Goal: Find specific fact: Find specific fact

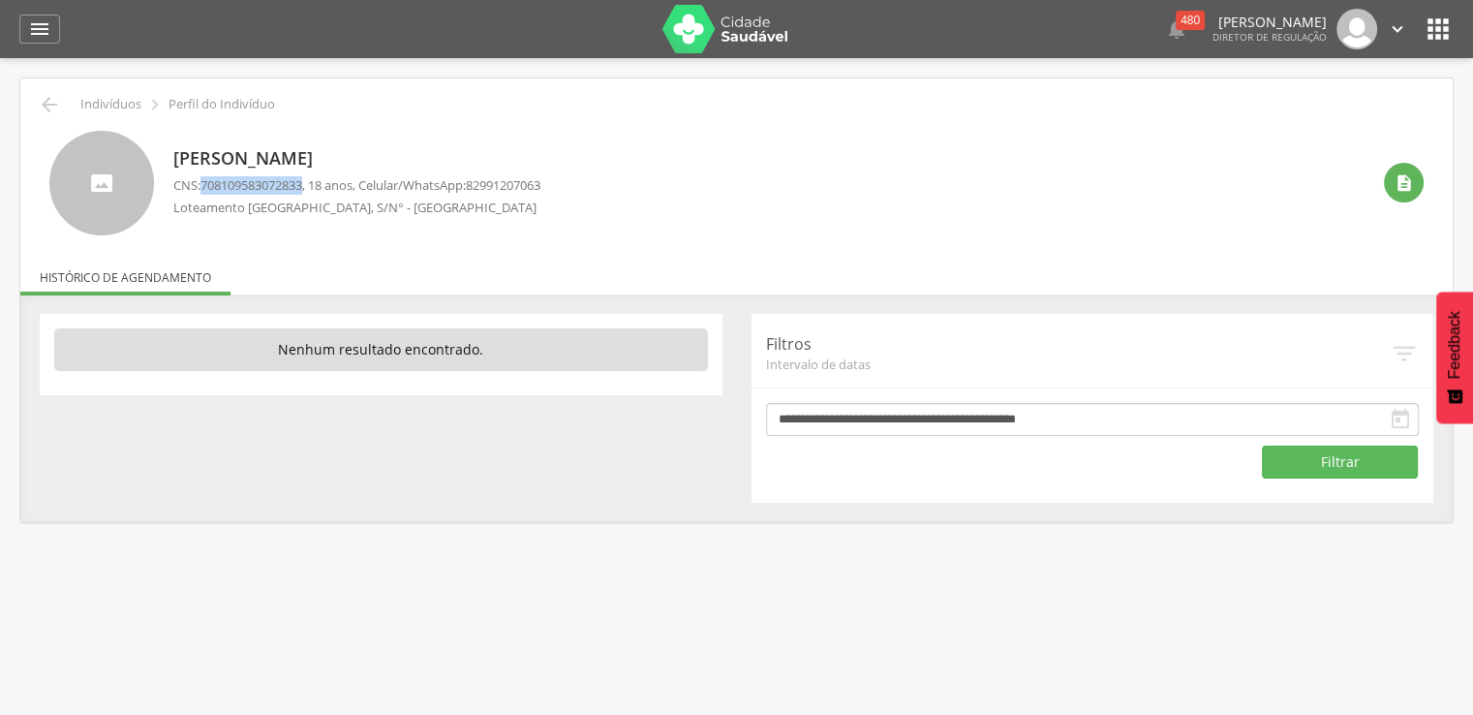
drag, startPoint x: 206, startPoint y: 183, endPoint x: 309, endPoint y: 182, distance: 102.6
click at [302, 182] on span "708109583072833" at bounding box center [251, 184] width 102 height 17
copy span "708109583072833"
drag, startPoint x: 206, startPoint y: 187, endPoint x: 309, endPoint y: 187, distance: 102.6
click at [302, 187] on span "707801674749214" at bounding box center [251, 184] width 102 height 17
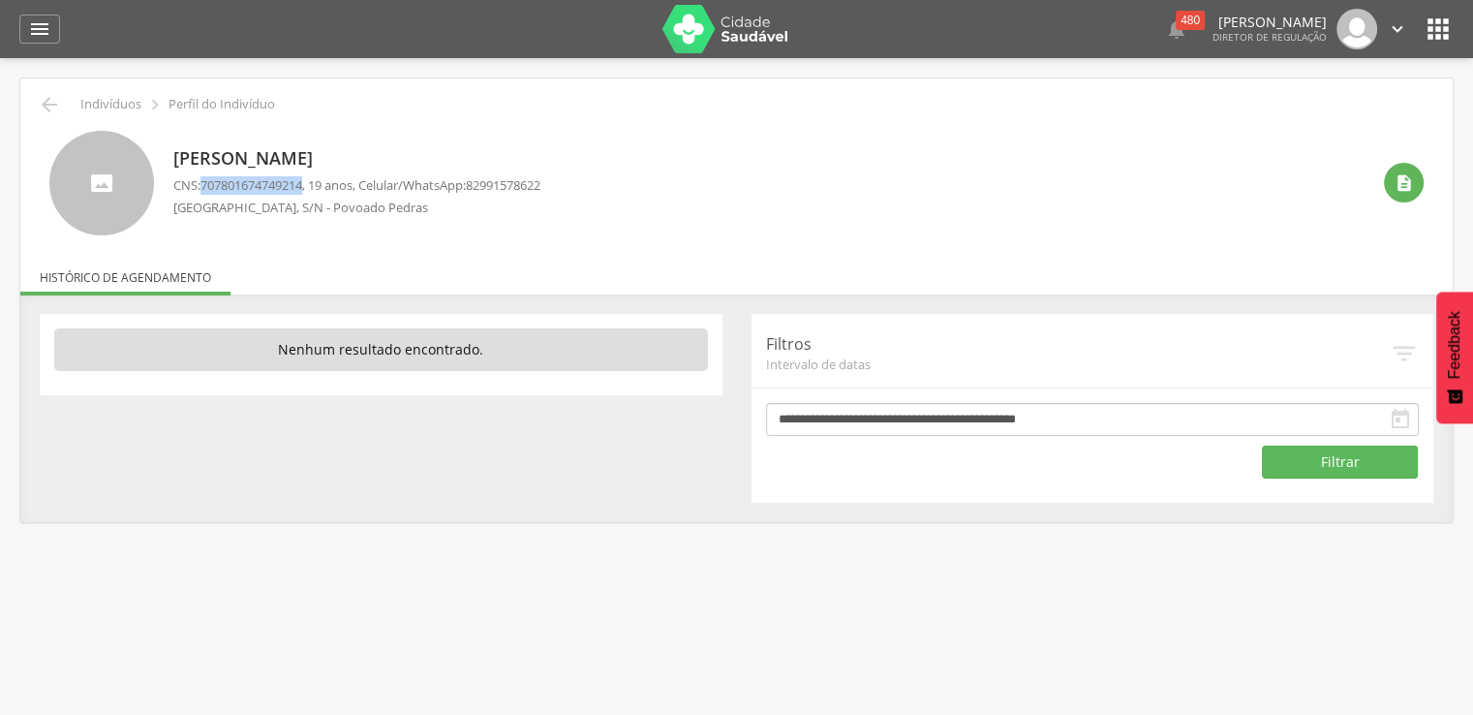
copy span "707801674749214"
drag, startPoint x: 204, startPoint y: 183, endPoint x: 313, endPoint y: 184, distance: 108.5
click at [313, 184] on p "CNS: 703603039456230 , 41 anos, Celular/WhatsApp: 82999424107" at bounding box center [356, 185] width 367 height 18
copy span "703603039456230"
drag, startPoint x: 202, startPoint y: 183, endPoint x: 310, endPoint y: 183, distance: 107.5
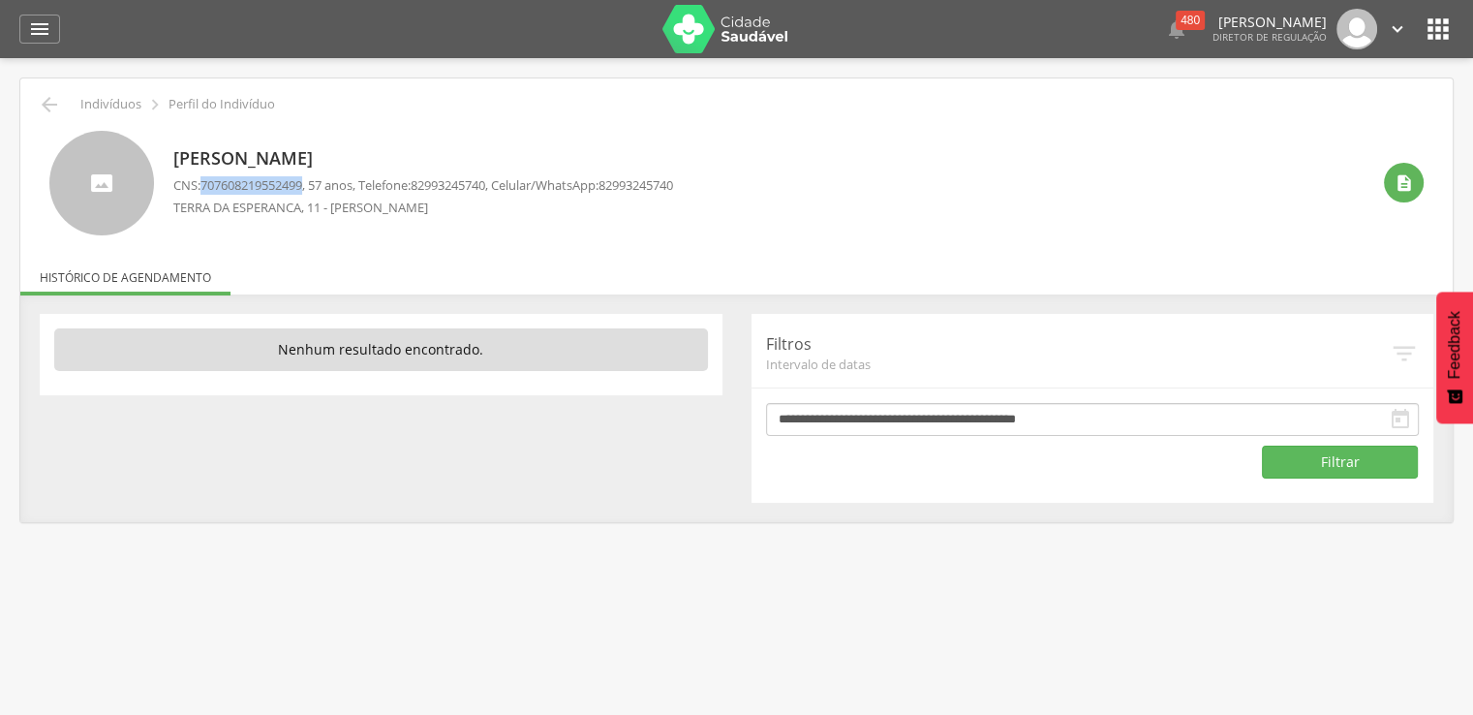
click at [310, 183] on p "CNS: 707608219552499 , 57 anos, Telefone: 82993245740 , Celular/WhatsApp: 82993…" at bounding box center [423, 185] width 500 height 18
click at [302, 183] on span "707608219552499" at bounding box center [251, 184] width 102 height 17
drag, startPoint x: 205, startPoint y: 183, endPoint x: 309, endPoint y: 188, distance: 103.7
click at [302, 188] on span "707608219552499" at bounding box center [251, 184] width 102 height 17
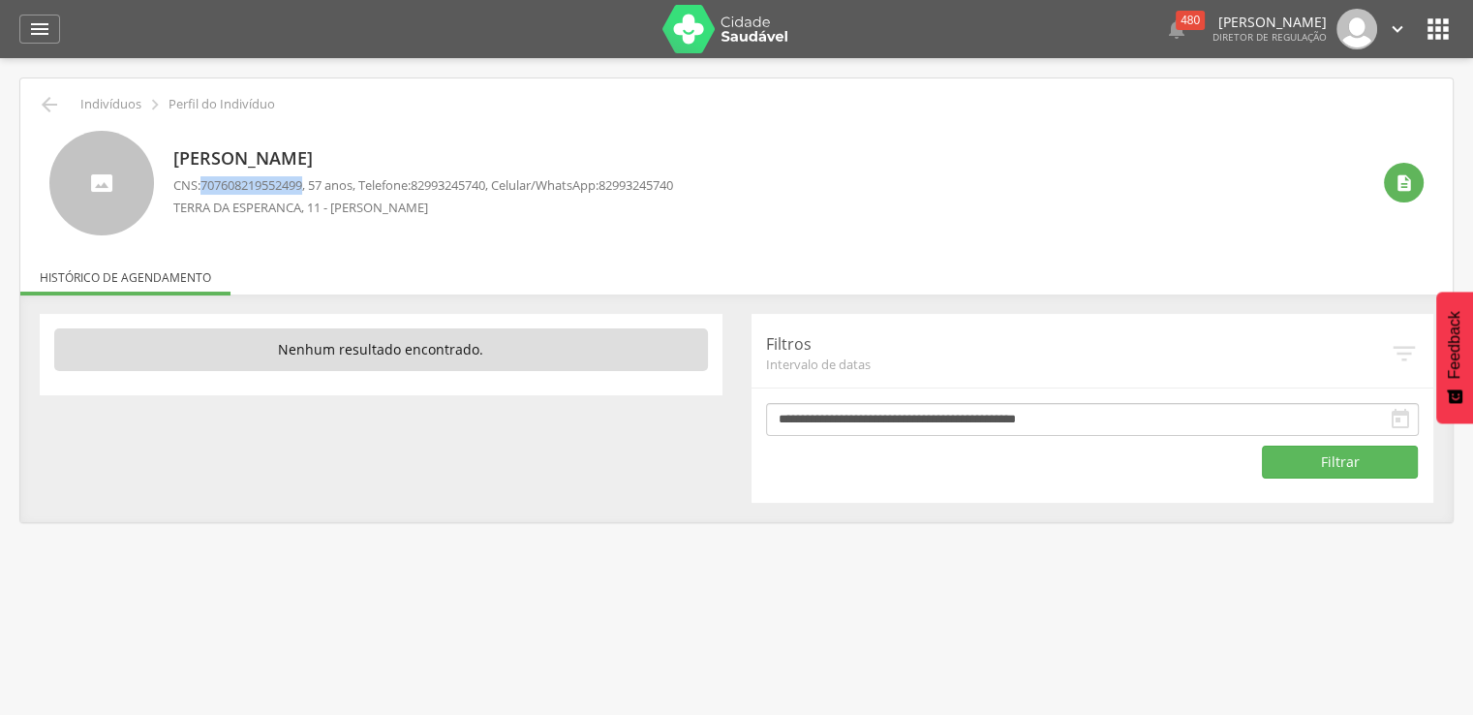
drag, startPoint x: 205, startPoint y: 180, endPoint x: 310, endPoint y: 176, distance: 104.6
click at [302, 176] on span "707608219552499" at bounding box center [251, 184] width 102 height 17
copy span "707608219552499"
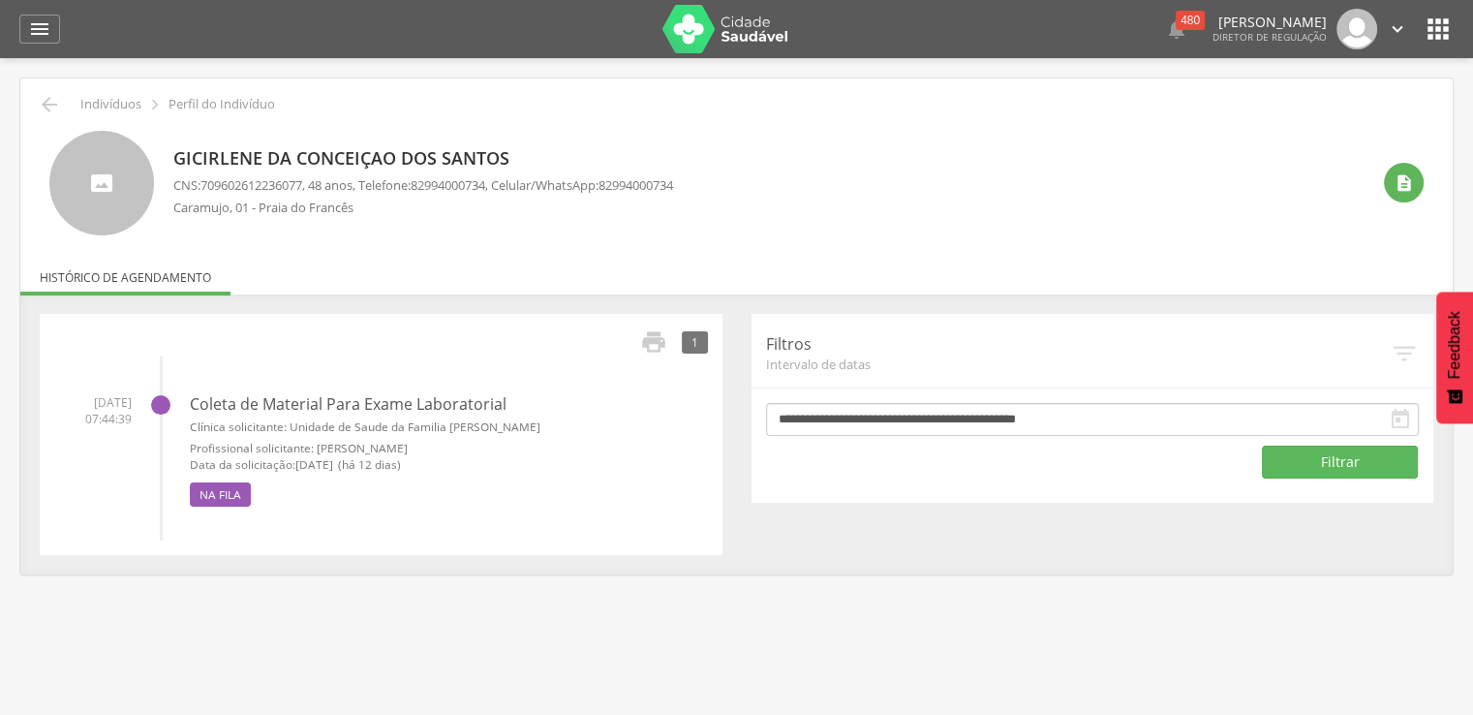
click at [206, 181] on span "709602612236077" at bounding box center [251, 184] width 102 height 17
drag, startPoint x: 206, startPoint y: 181, endPoint x: 279, endPoint y: 179, distance: 72.6
click at [279, 179] on span "709602612236077" at bounding box center [251, 184] width 102 height 17
click at [205, 182] on span "709602612236077" at bounding box center [251, 184] width 102 height 17
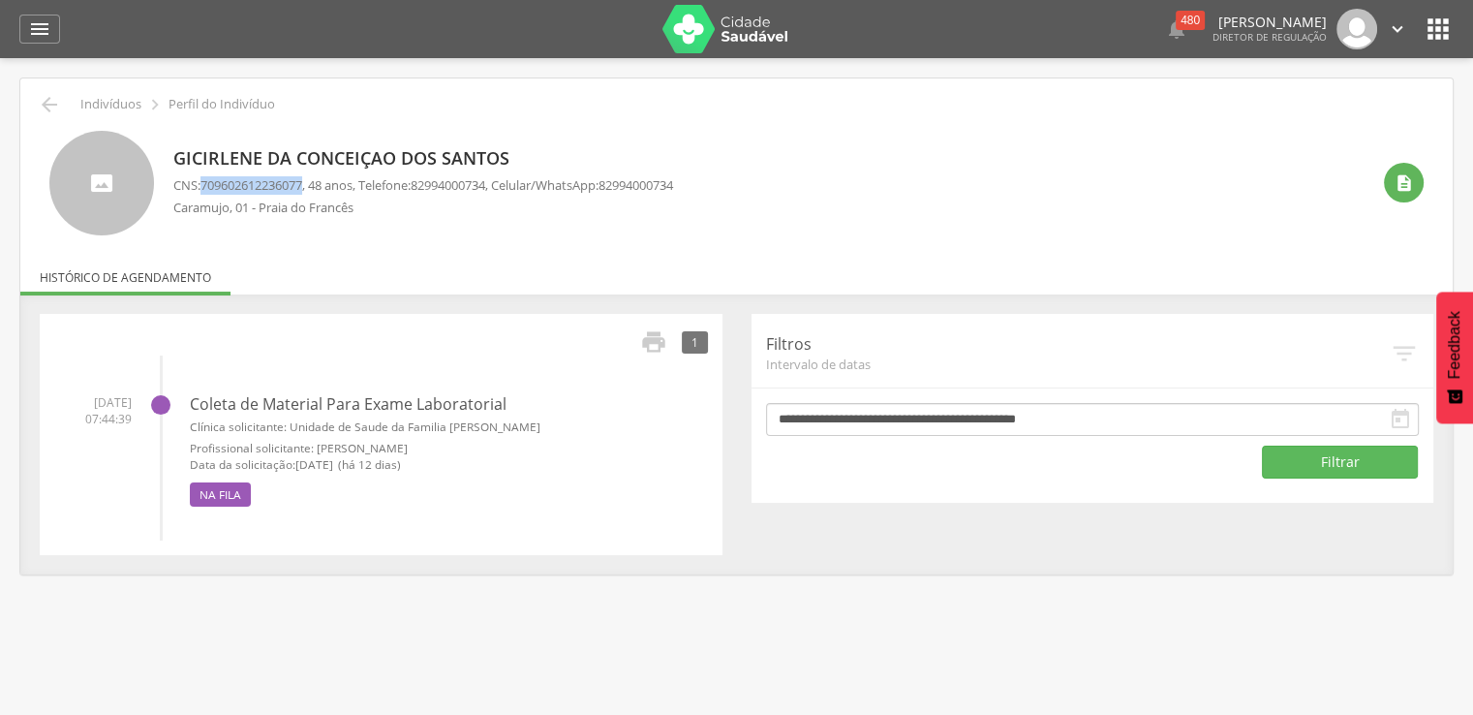
drag, startPoint x: 205, startPoint y: 182, endPoint x: 250, endPoint y: 187, distance: 44.8
click at [250, 187] on span "709602612236077" at bounding box center [251, 184] width 102 height 17
copy span "709602612236077"
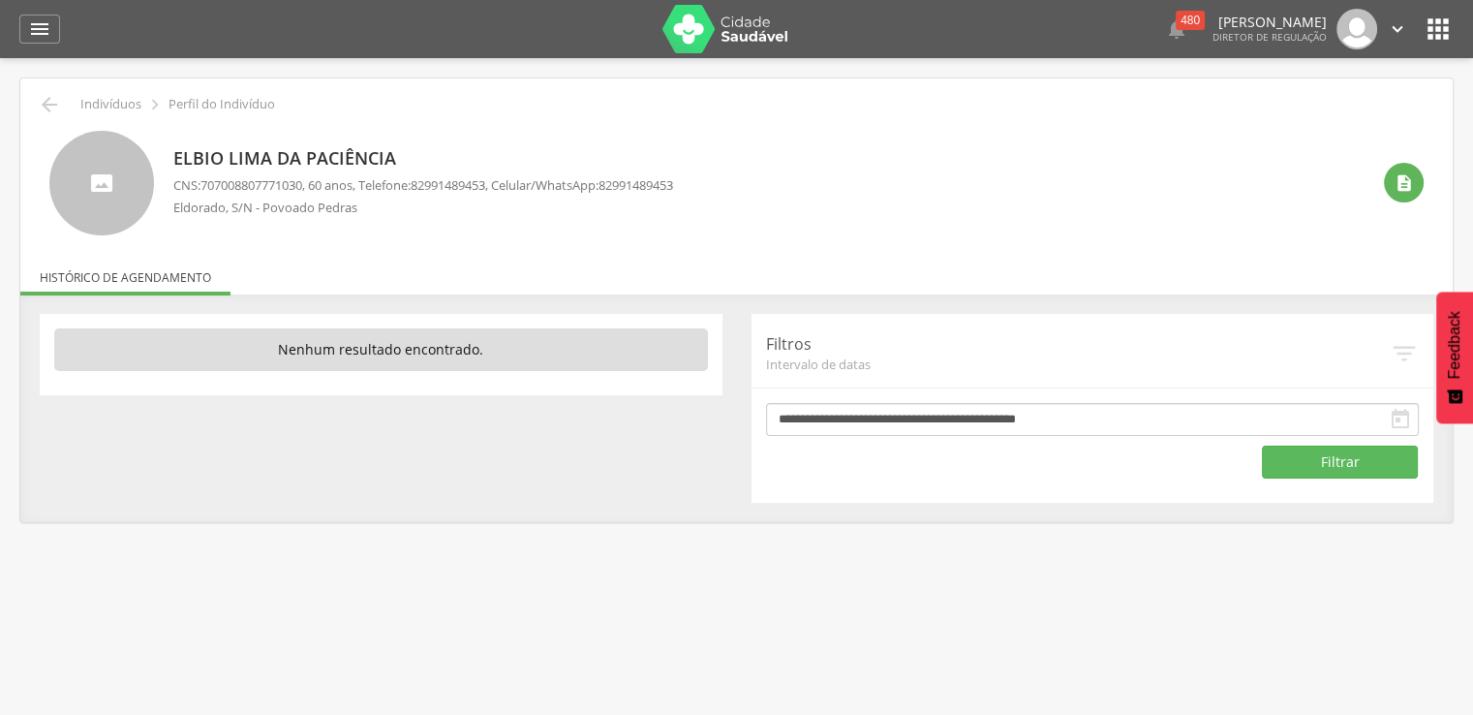
click at [206, 183] on span "707008807771030" at bounding box center [251, 184] width 102 height 17
drag, startPoint x: 206, startPoint y: 183, endPoint x: 255, endPoint y: 187, distance: 48.6
click at [255, 187] on span "707008807771030" at bounding box center [251, 184] width 102 height 17
drag, startPoint x: 205, startPoint y: 184, endPoint x: 313, endPoint y: 192, distance: 107.8
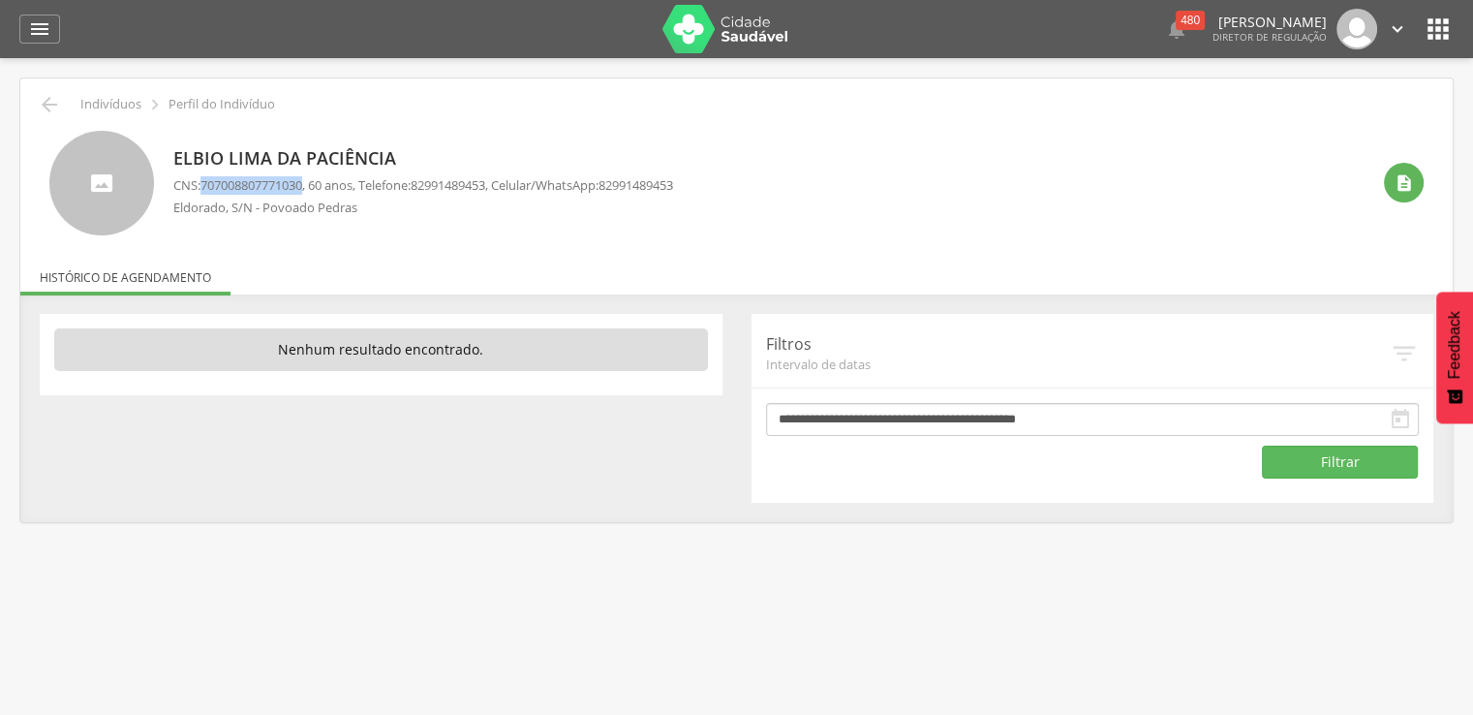
click at [313, 192] on p "CNS: 707008807771030 , 60 anos, Telefone: 82991489453 , Celular/WhatsApp: 82991…" at bounding box center [423, 185] width 500 height 18
copy span "707008807771030"
click at [207, 187] on span "702104730528794" at bounding box center [251, 184] width 102 height 17
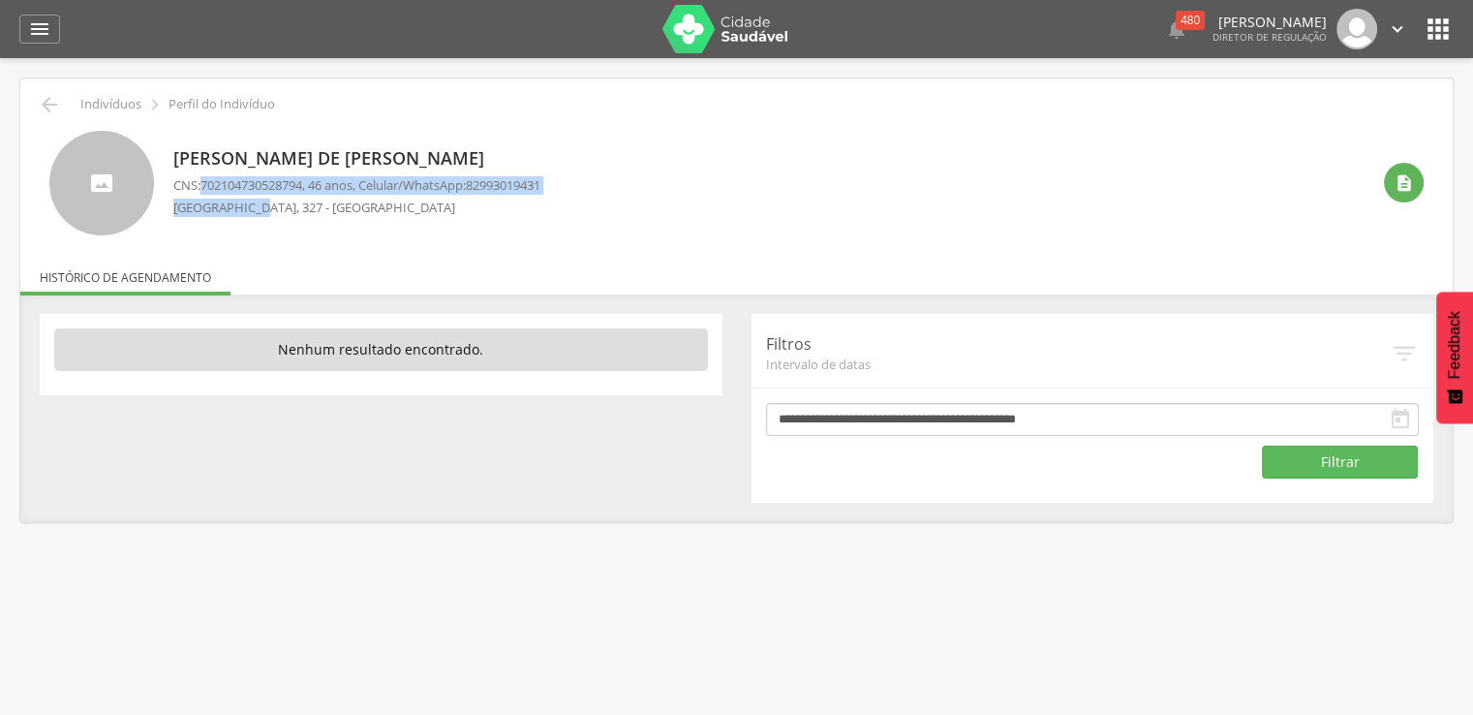
drag, startPoint x: 207, startPoint y: 187, endPoint x: 250, endPoint y: 195, distance: 43.3
click at [250, 195] on div "CNS: 702104730528794 , 46 anos, Celular/WhatsApp: 82993019431 Mato Grosso, 327 …" at bounding box center [356, 200] width 367 height 49
click at [277, 188] on span "702104730528794" at bounding box center [251, 184] width 102 height 17
drag, startPoint x: 204, startPoint y: 179, endPoint x: 310, endPoint y: 187, distance: 105.8
click at [302, 187] on span "702104730528794" at bounding box center [251, 184] width 102 height 17
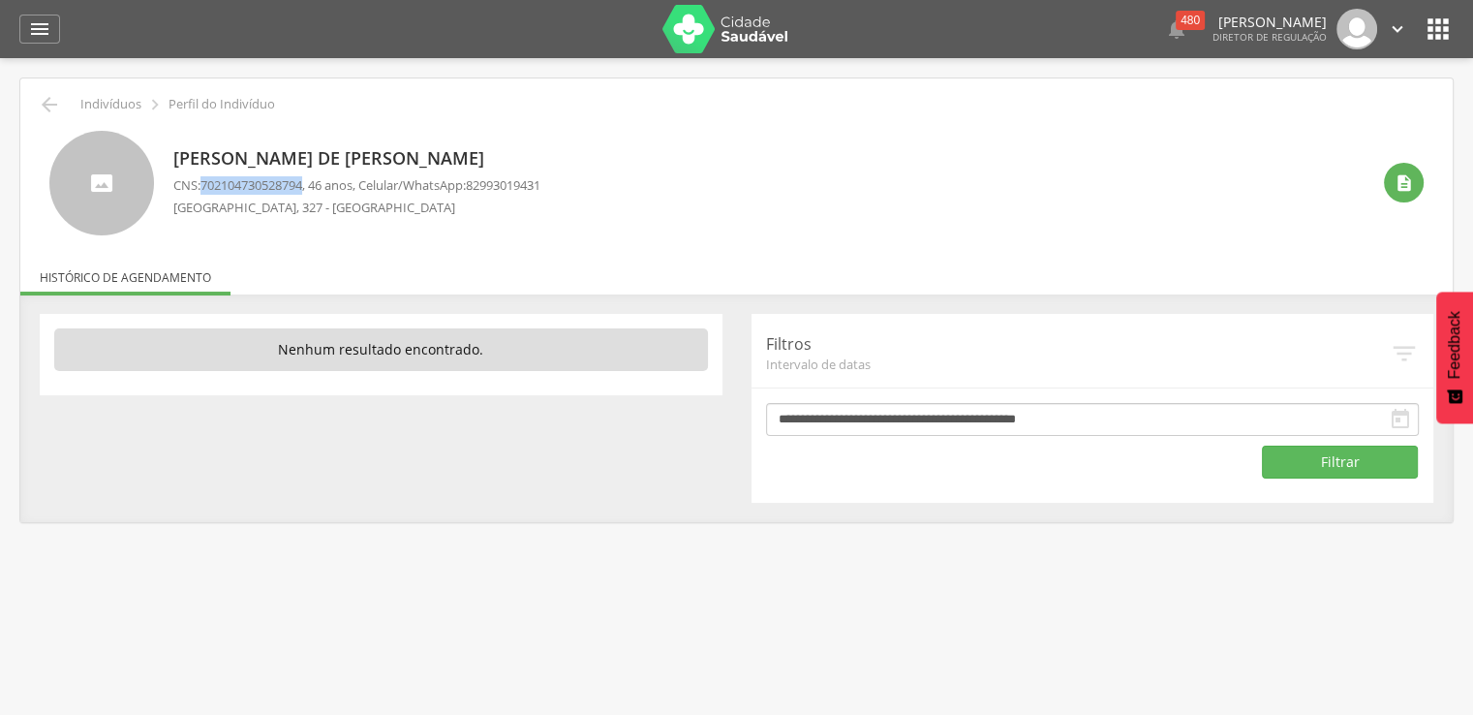
copy span "702104730528794"
drag, startPoint x: 205, startPoint y: 182, endPoint x: 310, endPoint y: 181, distance: 104.6
click at [302, 181] on span "164281425710000" at bounding box center [251, 184] width 102 height 17
copy span "164281425710000"
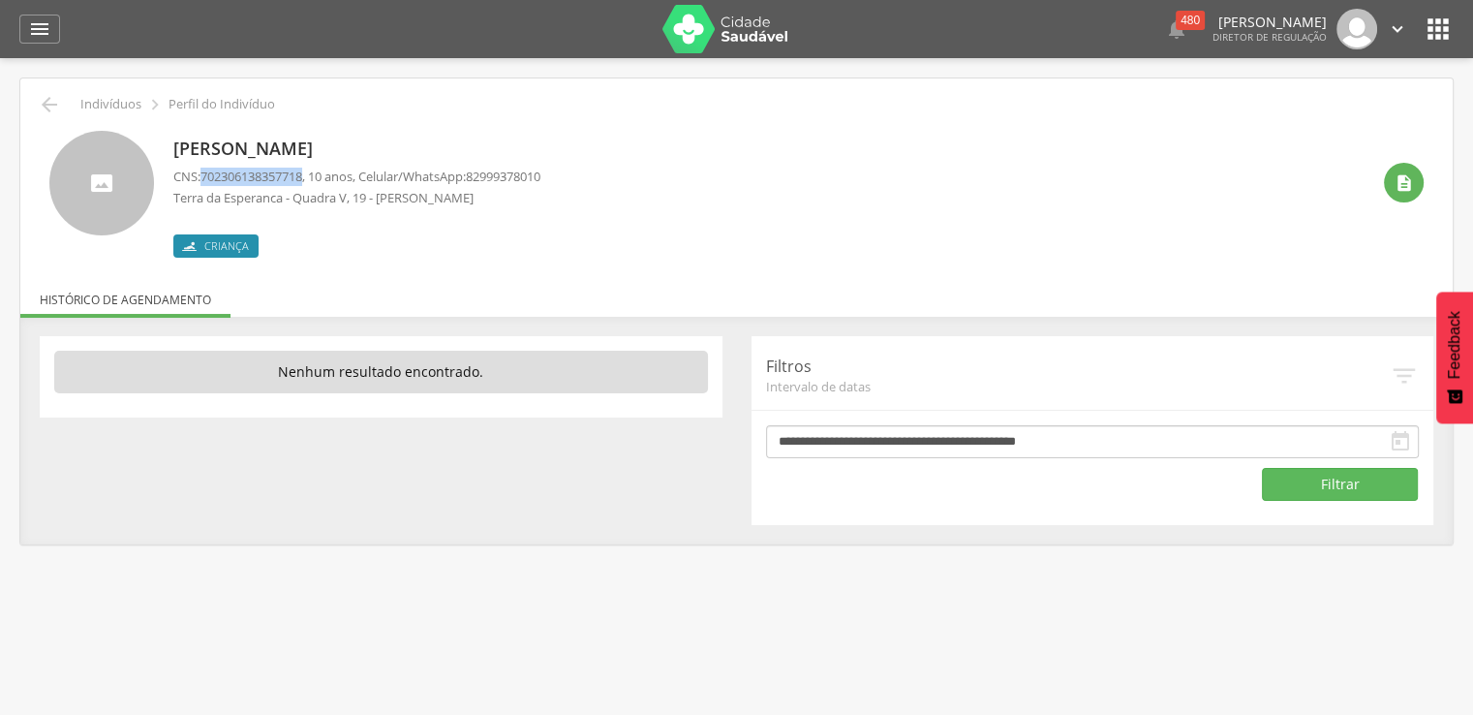
drag, startPoint x: 204, startPoint y: 175, endPoint x: 309, endPoint y: 174, distance: 104.6
click at [302, 174] on span "702306138357718" at bounding box center [251, 176] width 102 height 17
copy span "702306138357718"
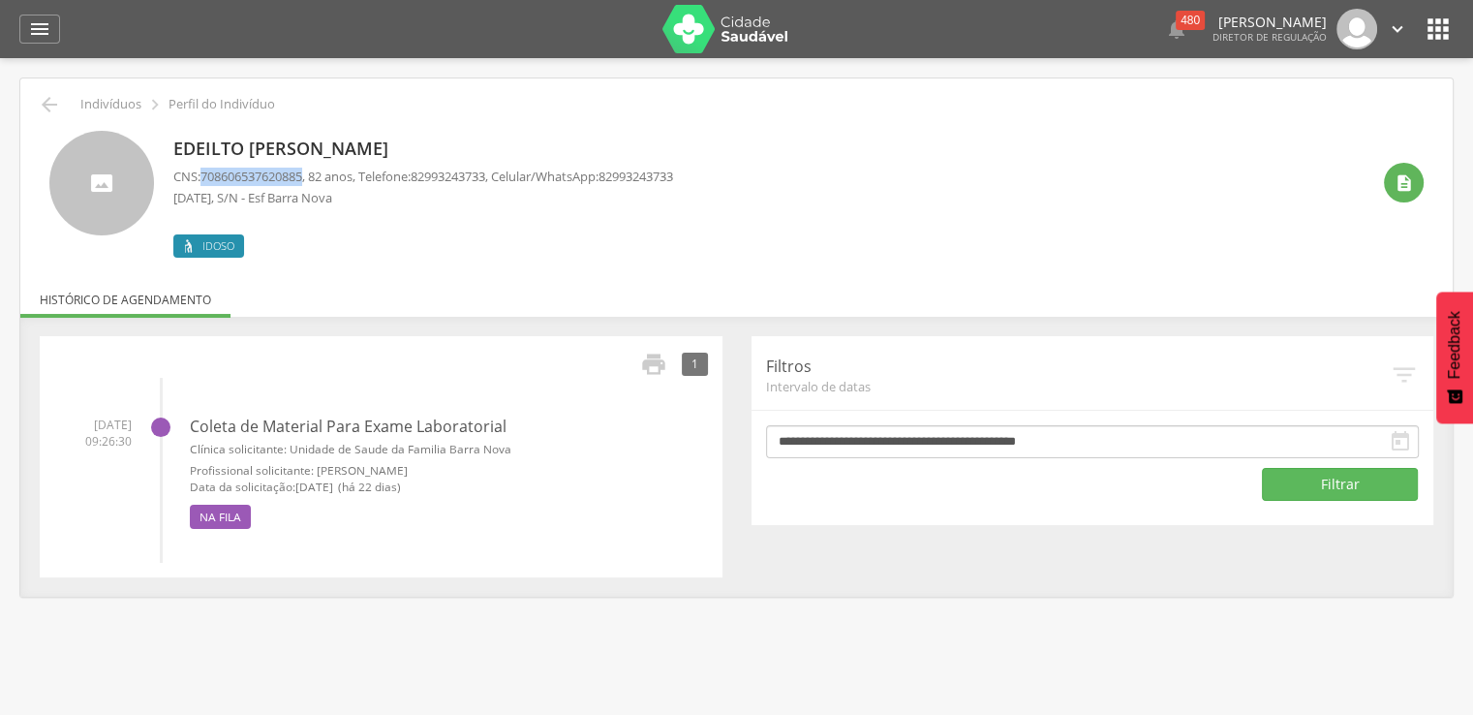
drag, startPoint x: 205, startPoint y: 173, endPoint x: 311, endPoint y: 179, distance: 105.7
click at [302, 179] on span "708606537620885" at bounding box center [251, 176] width 102 height 17
copy span "708606537620885"
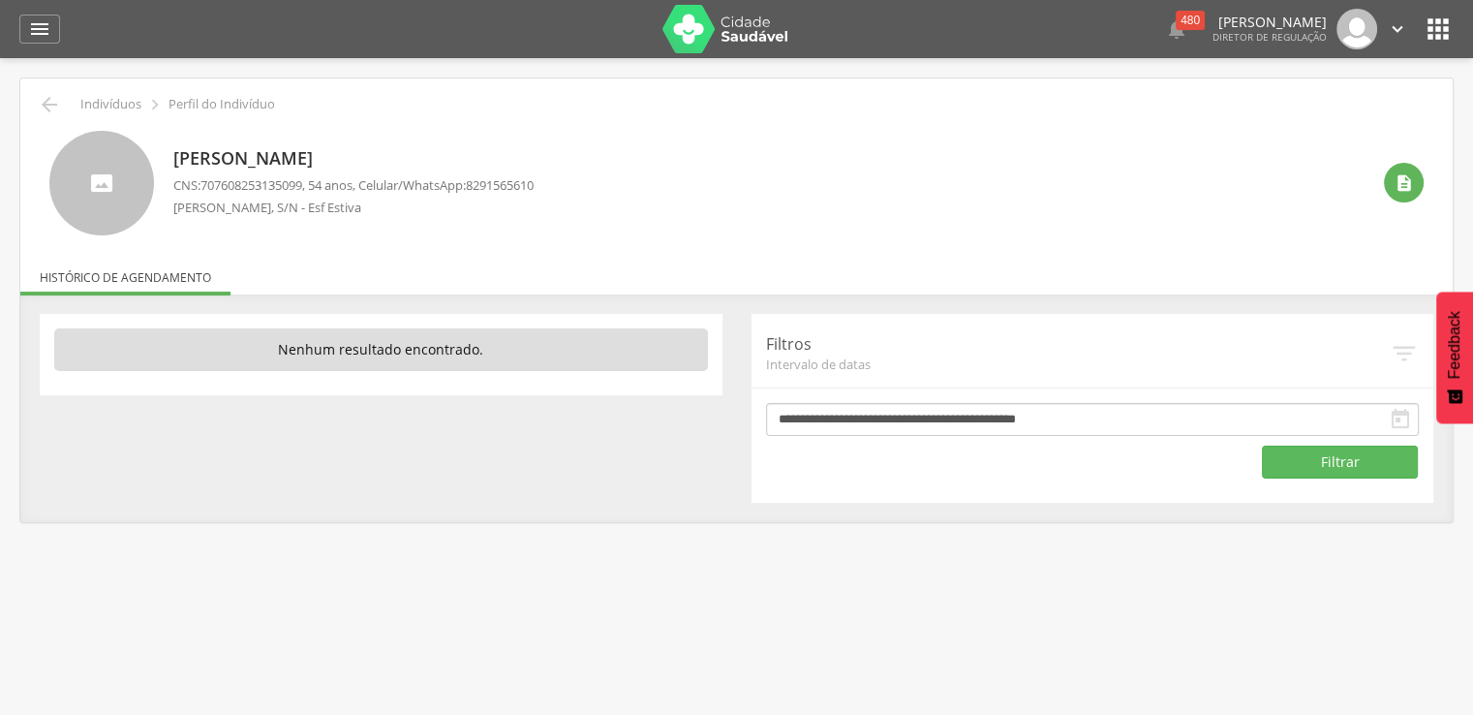
click at [213, 183] on span "707608253135099" at bounding box center [251, 184] width 102 height 17
click at [219, 199] on div "CNS: 707608253135099 , 54 anos, Celular/WhatsApp: 8291565610 Lucila Toledo, S/N…" at bounding box center [353, 200] width 360 height 49
click at [256, 216] on div "CNS: 707608253135099 , 54 anos, Celular/WhatsApp: 8291565610 Lucila Toledo, S/N…" at bounding box center [353, 200] width 360 height 49
click at [204, 187] on span "707608253135099" at bounding box center [251, 184] width 102 height 17
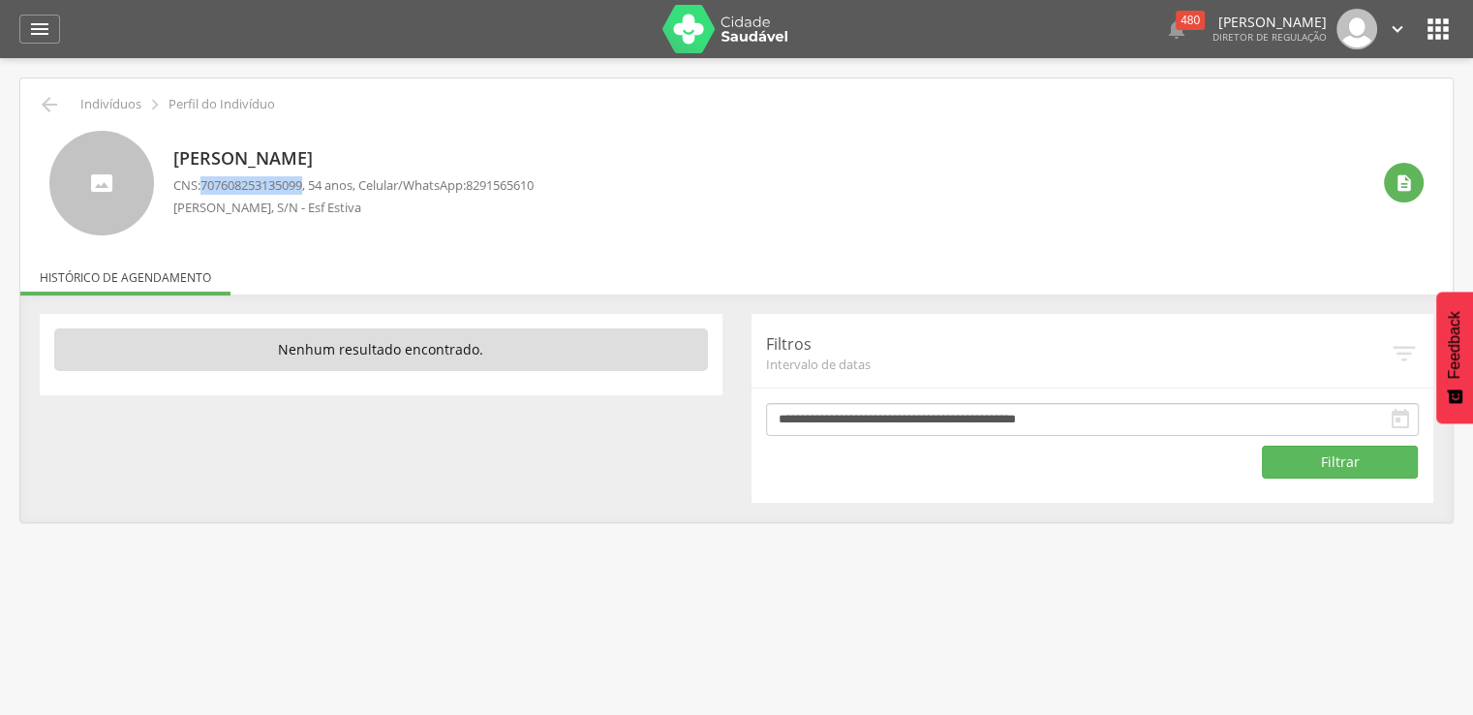
drag, startPoint x: 204, startPoint y: 187, endPoint x: 258, endPoint y: 183, distance: 53.4
click at [258, 183] on span "707608253135099" at bounding box center [251, 184] width 102 height 17
copy span "707608253135099"
click at [204, 185] on span "702601281232845" at bounding box center [251, 184] width 102 height 17
drag, startPoint x: 204, startPoint y: 185, endPoint x: 235, endPoint y: 178, distance: 31.7
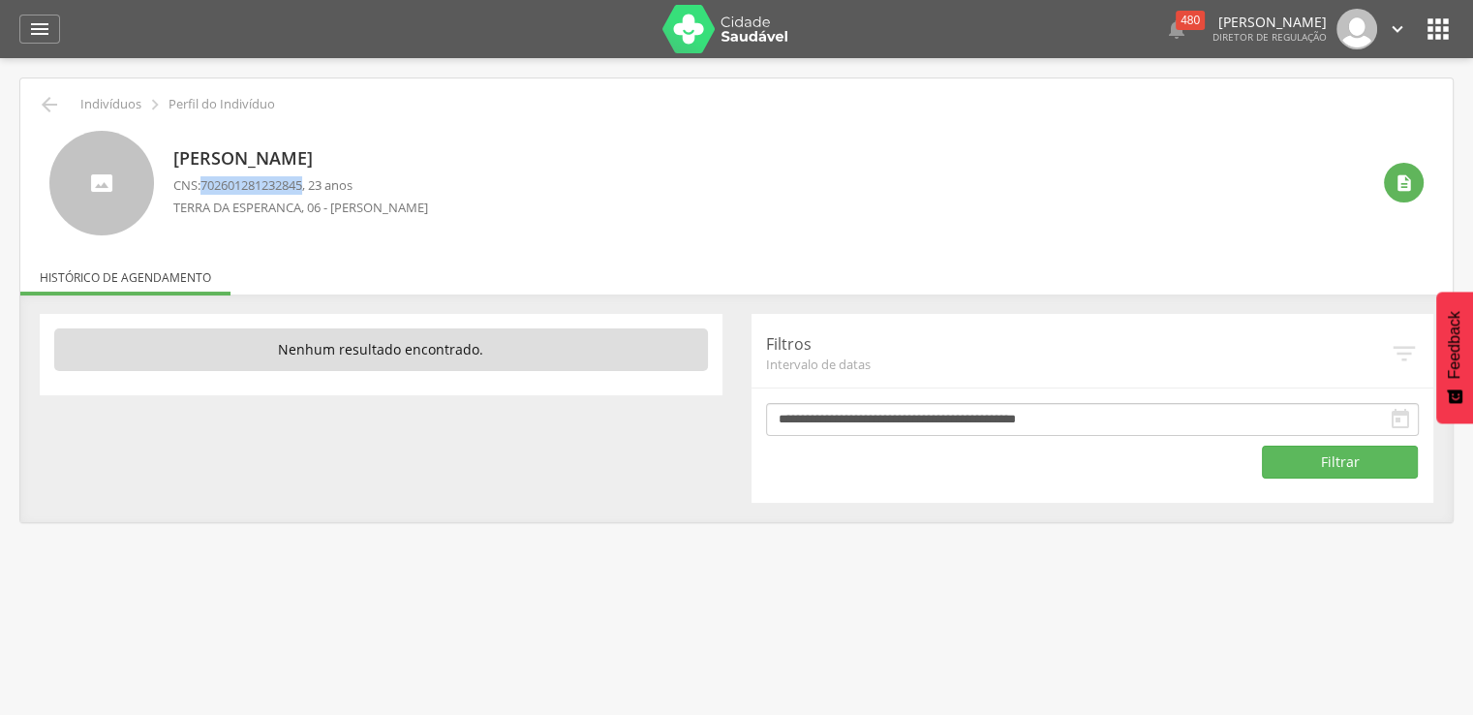
click at [235, 178] on span "702601281232845" at bounding box center [251, 184] width 102 height 17
copy span "702601281232845"
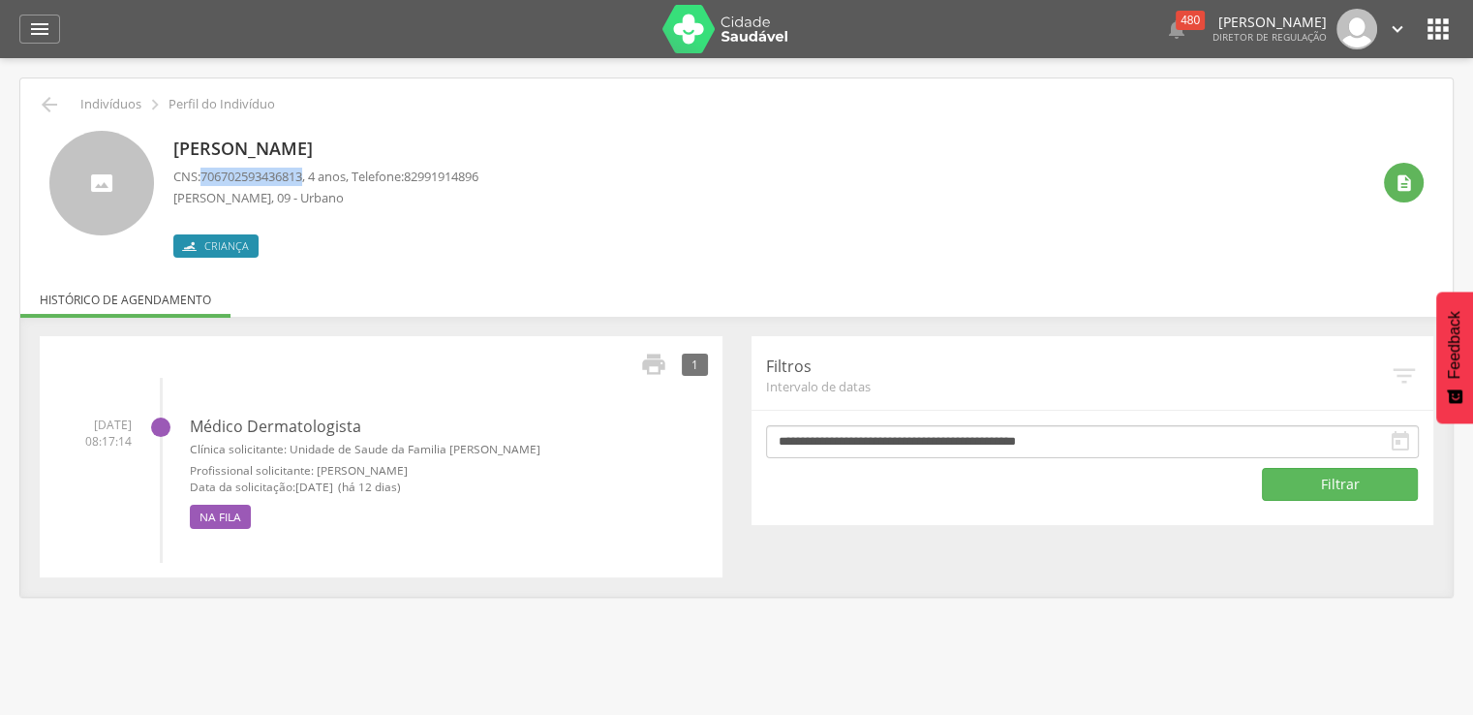
drag, startPoint x: 206, startPoint y: 174, endPoint x: 310, endPoint y: 177, distance: 103.7
click at [302, 177] on span "706702593436813" at bounding box center [251, 176] width 102 height 17
drag, startPoint x: 203, startPoint y: 173, endPoint x: 310, endPoint y: 171, distance: 106.5
click at [302, 171] on span "706702593436813" at bounding box center [251, 176] width 102 height 17
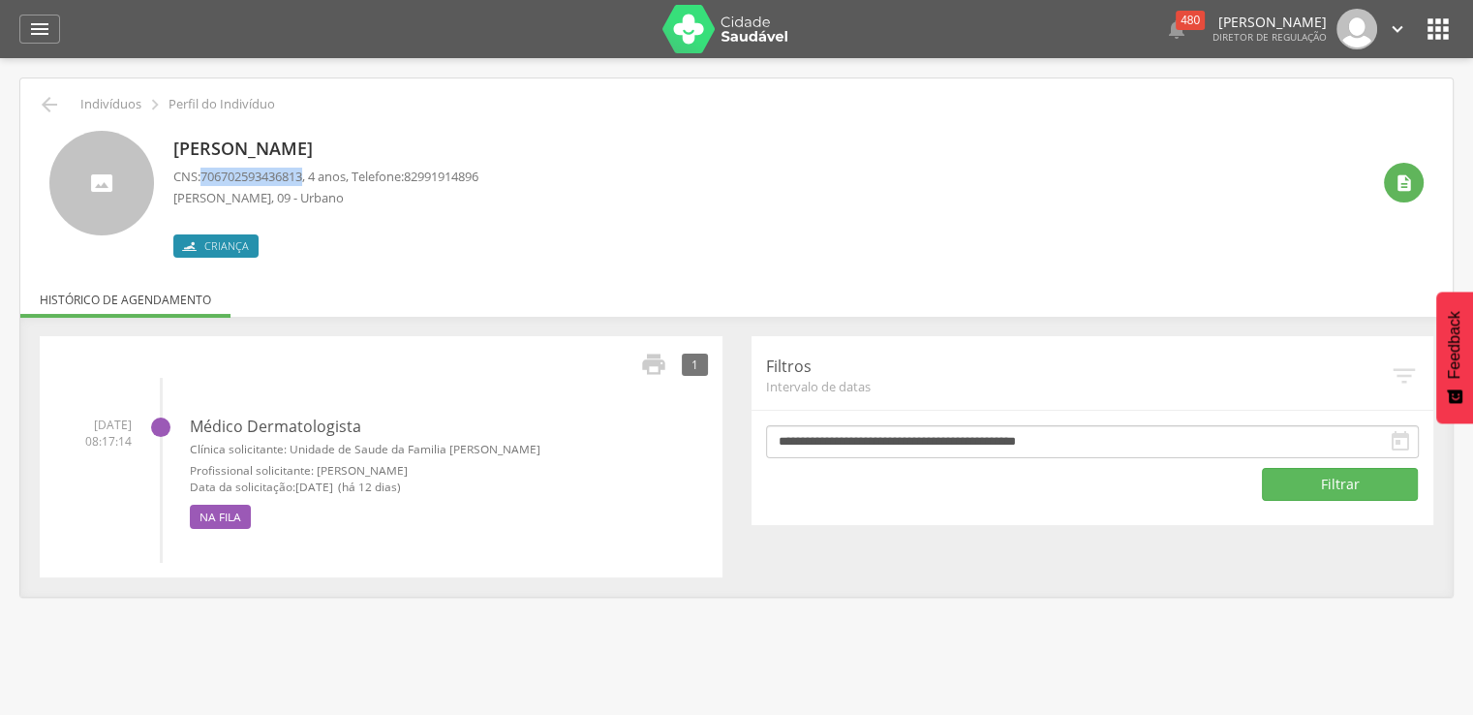
copy span "706702593436813"
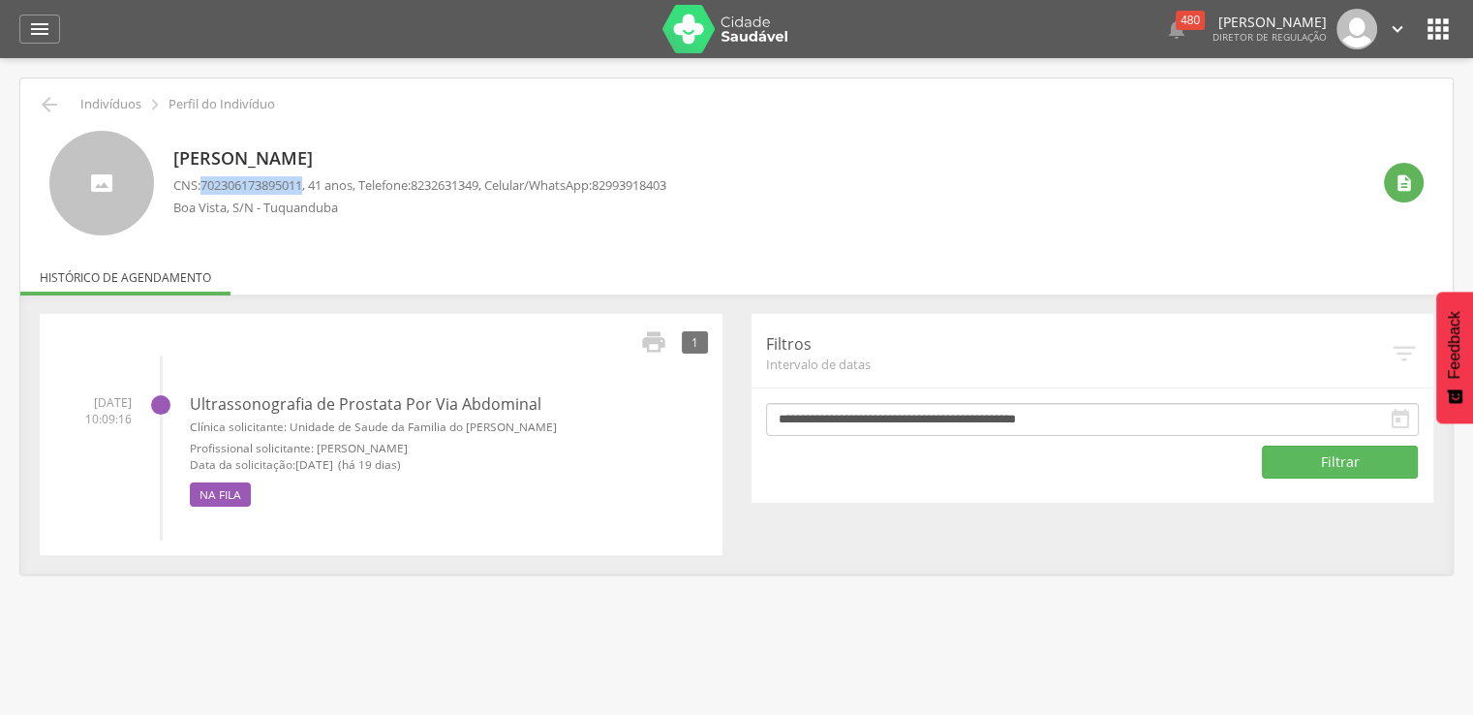
drag, startPoint x: 205, startPoint y: 186, endPoint x: 310, endPoint y: 181, distance: 104.7
click at [302, 181] on span "702306173895011" at bounding box center [251, 184] width 102 height 17
copy span "702306173895011"
